Goal: Navigation & Orientation: Find specific page/section

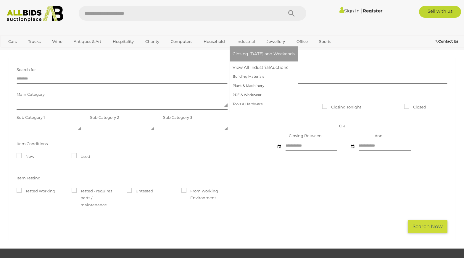
click at [233, 41] on link "Industrial" at bounding box center [246, 42] width 26 height 10
click at [241, 67] on link "View All Industrial Auctions" at bounding box center [264, 67] width 62 height 9
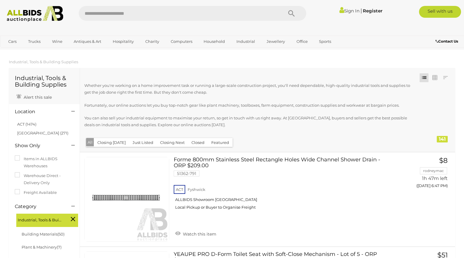
click at [143, 142] on button "Just Listed" at bounding box center [143, 142] width 28 height 9
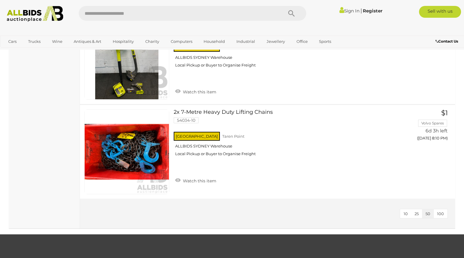
scroll to position [704, 0]
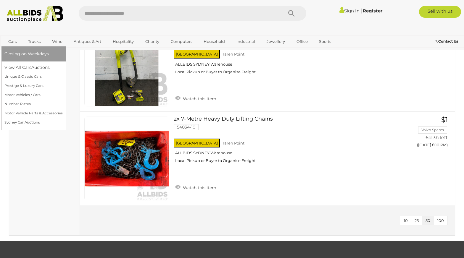
click at [13, 43] on link "Cars" at bounding box center [12, 42] width 16 height 10
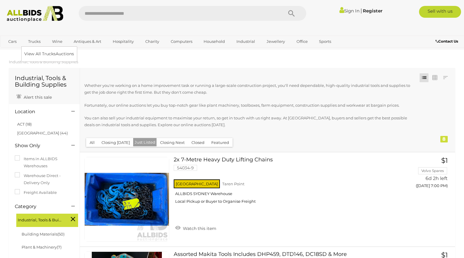
click at [39, 39] on link "Trucks" at bounding box center [34, 42] width 20 height 10
click at [39, 52] on link "View All Trucks Auctions" at bounding box center [50, 53] width 52 height 9
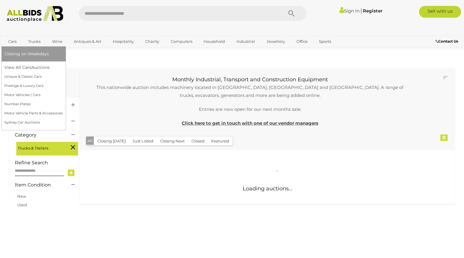
click at [16, 40] on link "Cars" at bounding box center [12, 42] width 16 height 10
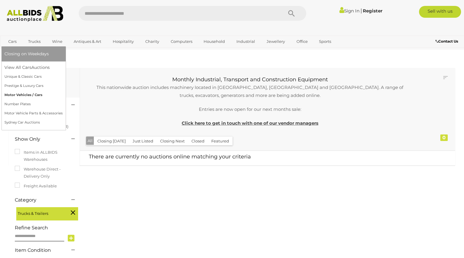
click at [29, 97] on link "Motor Vehicles / Cars" at bounding box center [33, 95] width 58 height 9
